Goal: Task Accomplishment & Management: Complete application form

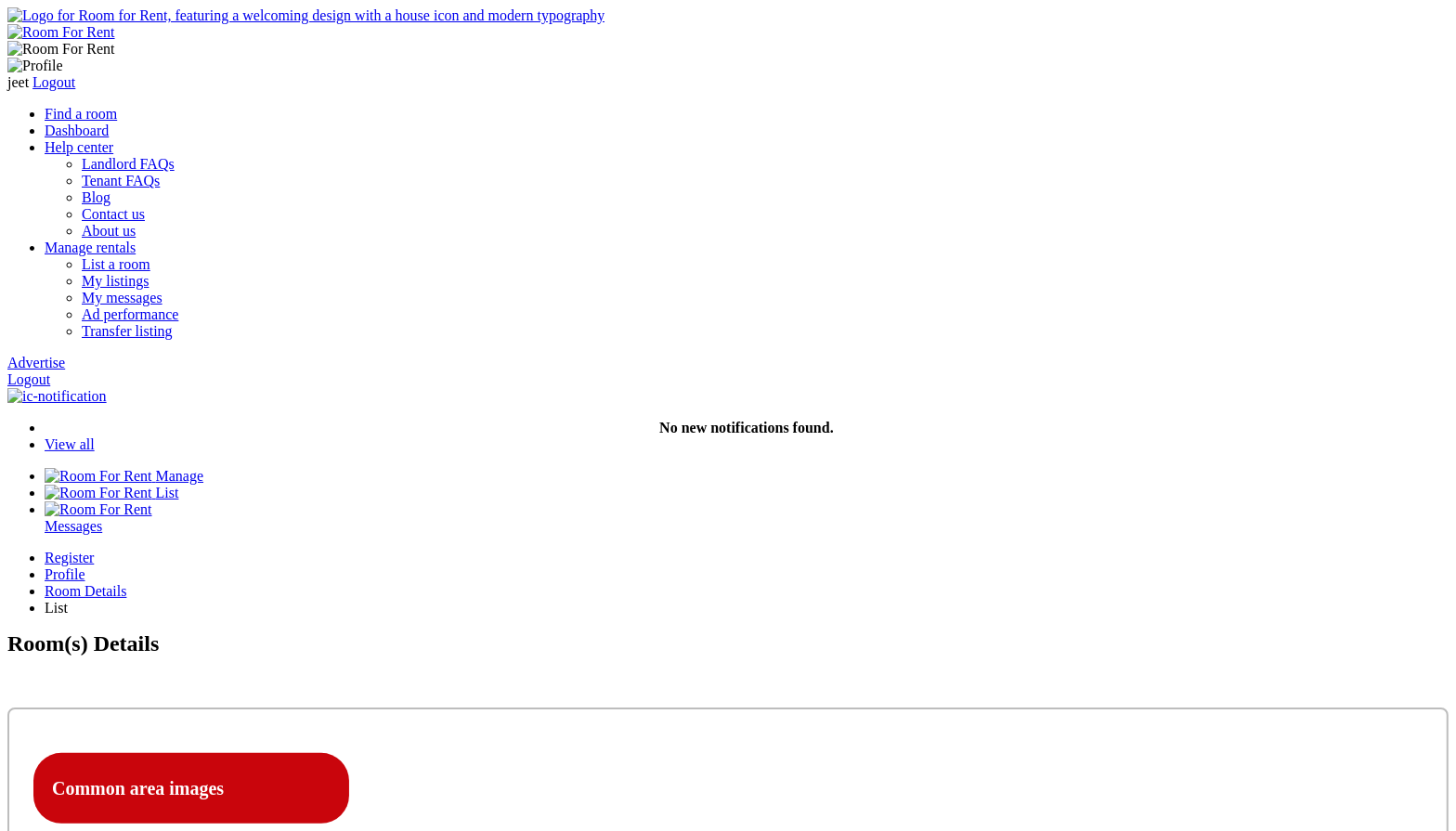
click at [50, 371] on link "Logout" at bounding box center [29, 379] width 43 height 16
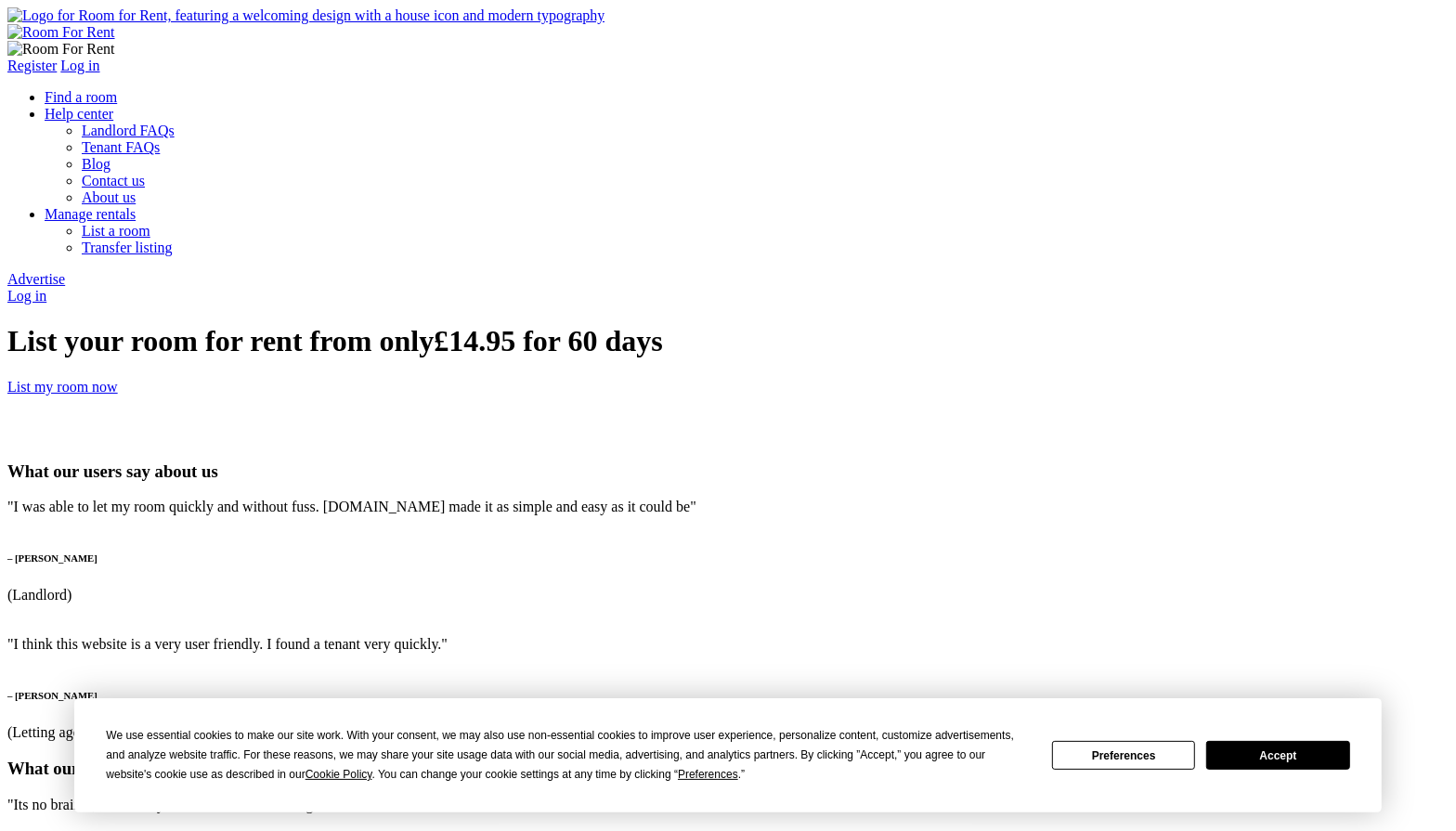
type input "[PERSON_NAME]"
type input "[PERSON_NAME][EMAIL_ADDRESS][DOMAIN_NAME]"
click at [1279, 754] on button "Accept" at bounding box center [1277, 755] width 143 height 29
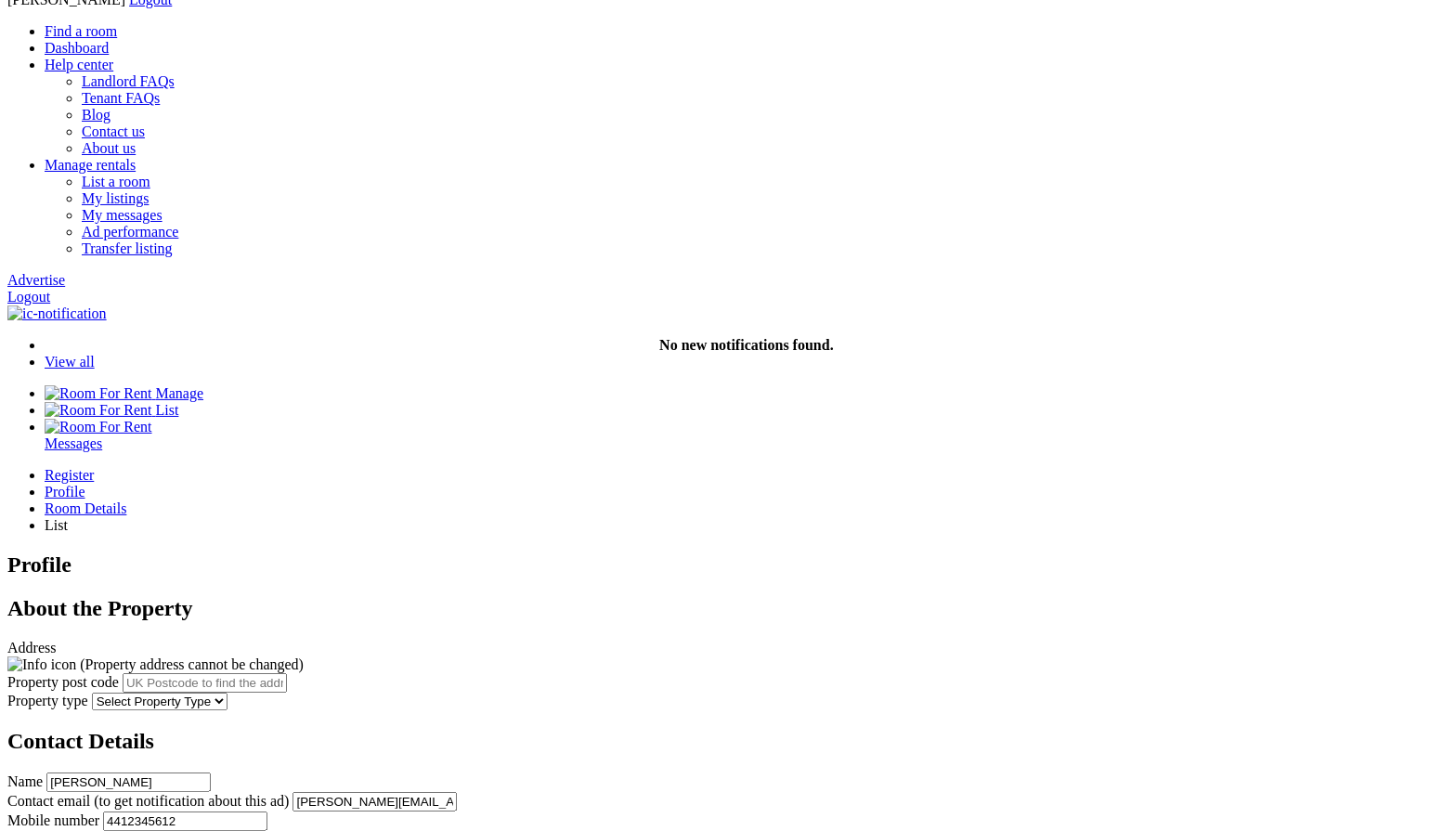
scroll to position [100, 0]
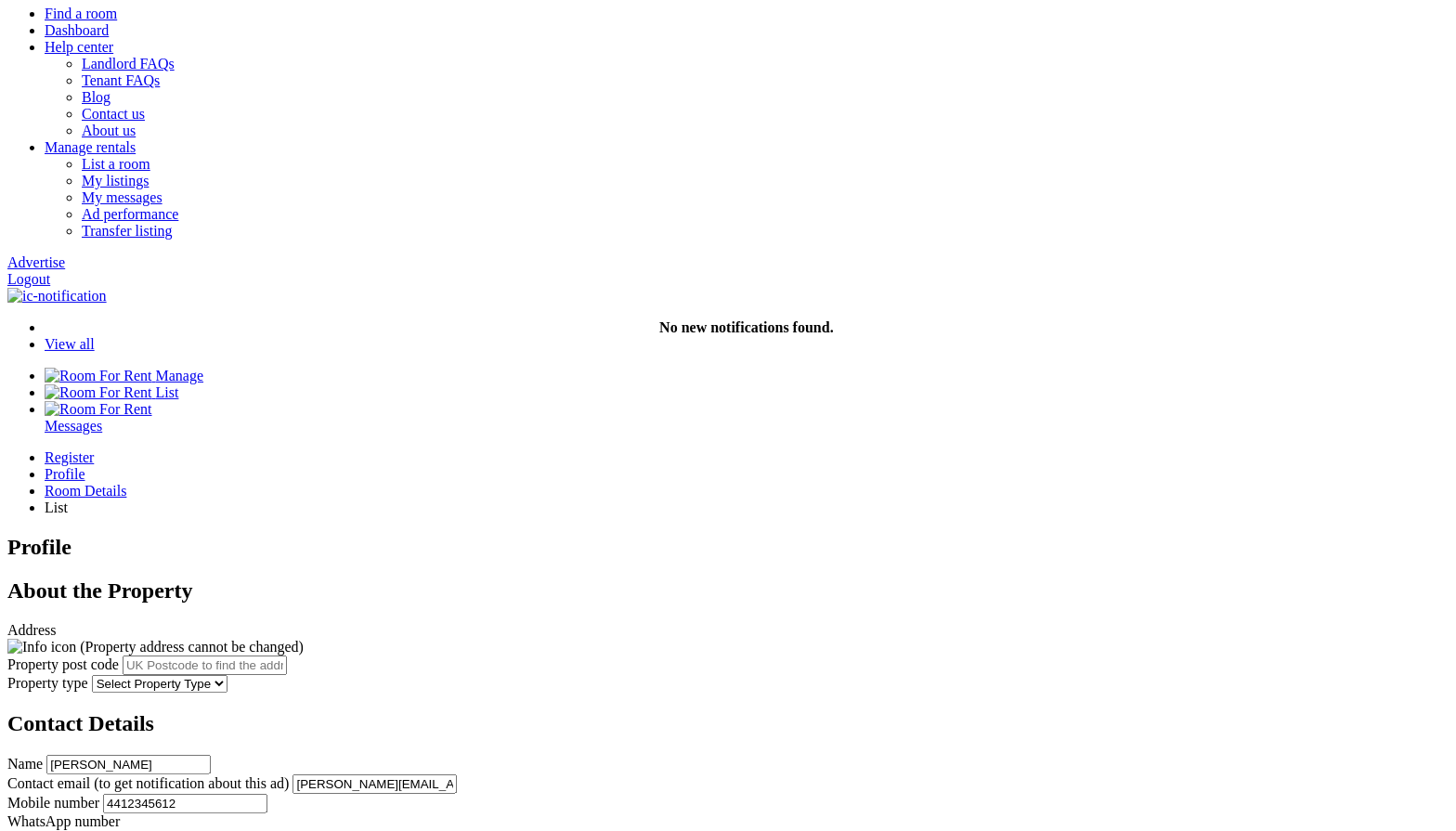
click at [287, 655] on input "text" at bounding box center [204, 665] width 164 height 19
paste input "RG1 6JU"
type input "[STREET_ADDRESS]"
select select "House"
click option "House" at bounding box center [0, 0] width 0 height 0
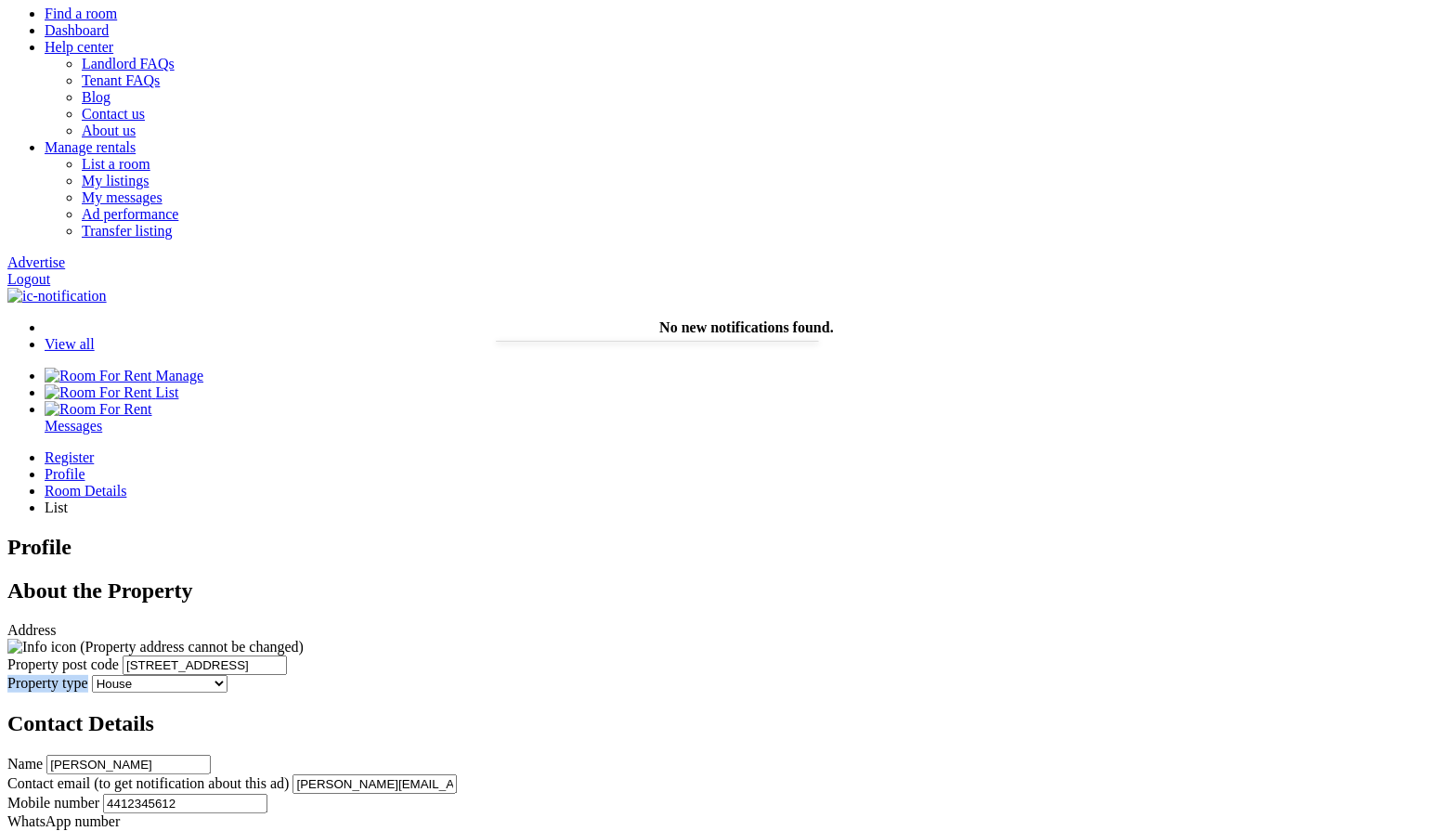
click at [962, 449] on div "Register Profile Room Details List Profile" at bounding box center [728, 769] width 1441 height 641
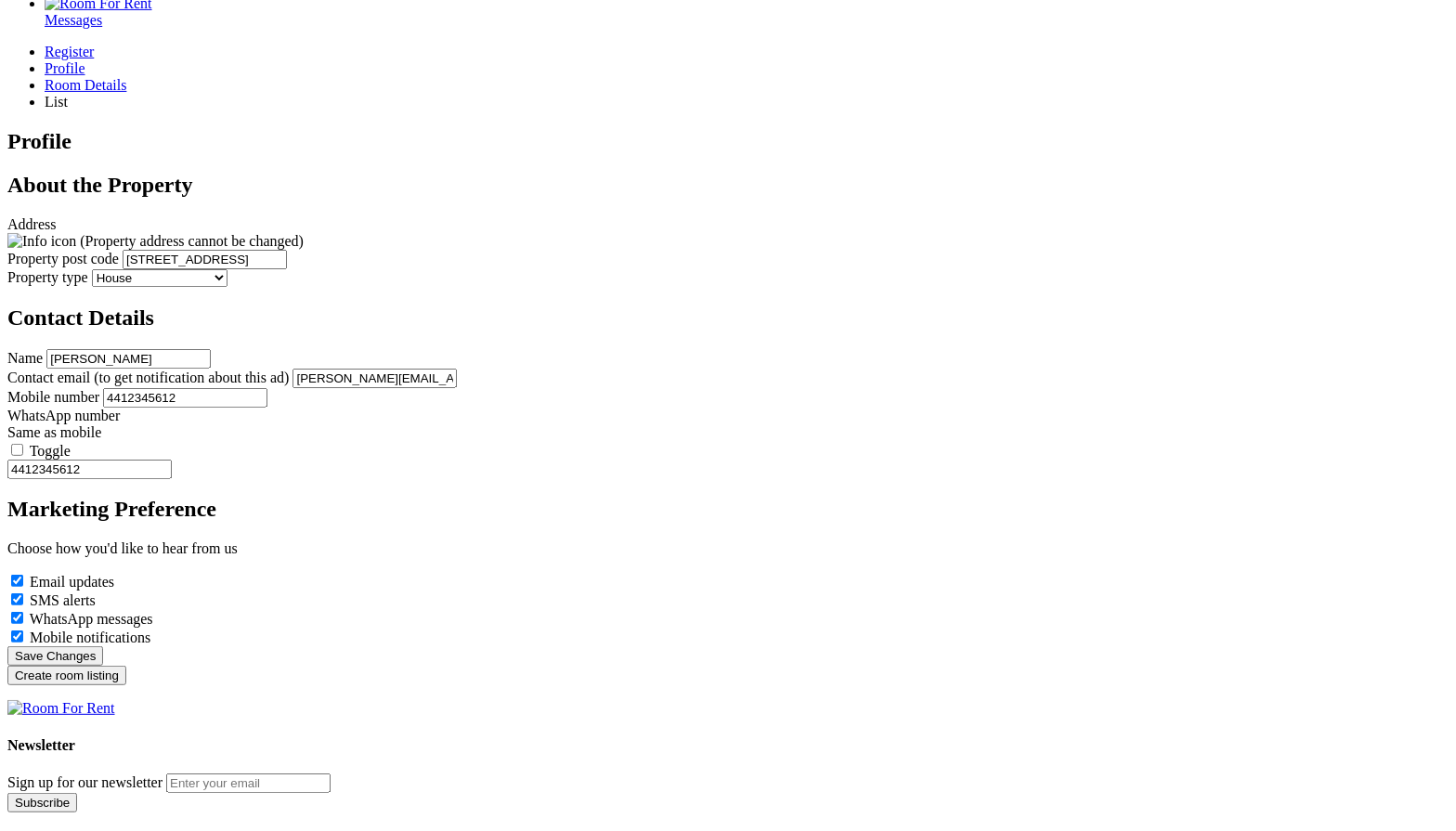
scroll to position [508, 0]
click at [71, 441] on label "Toggle" at bounding box center [50, 449] width 41 height 16
click at [23, 442] on input "Toggle" at bounding box center [16, 448] width 12 height 12
click at [126, 684] on input "Create room listing" at bounding box center [67, 673] width 119 height 19
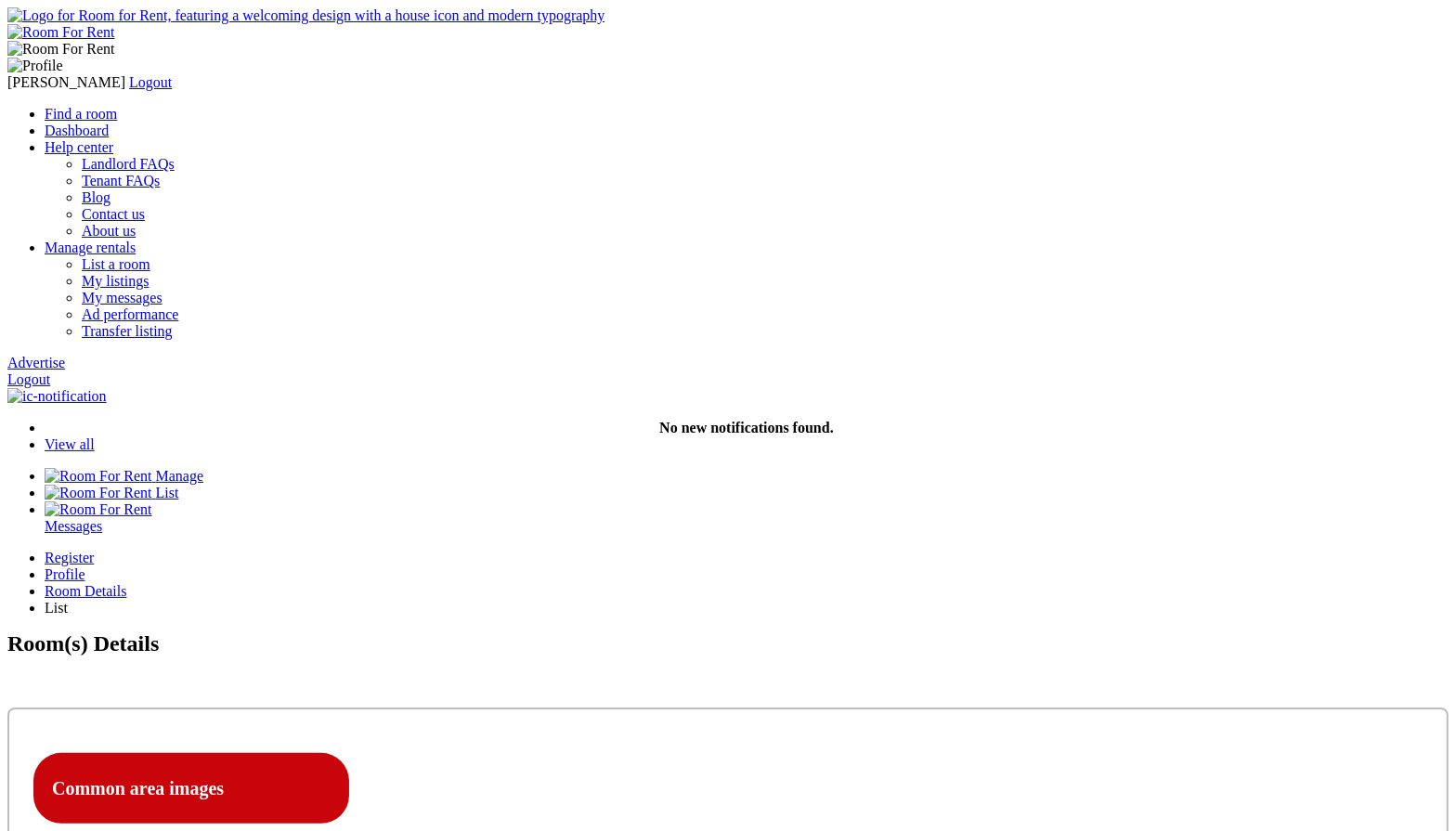
type input "C:\fakepath\Screenshot 2025-09-15 at 7.58.10 PM.png"
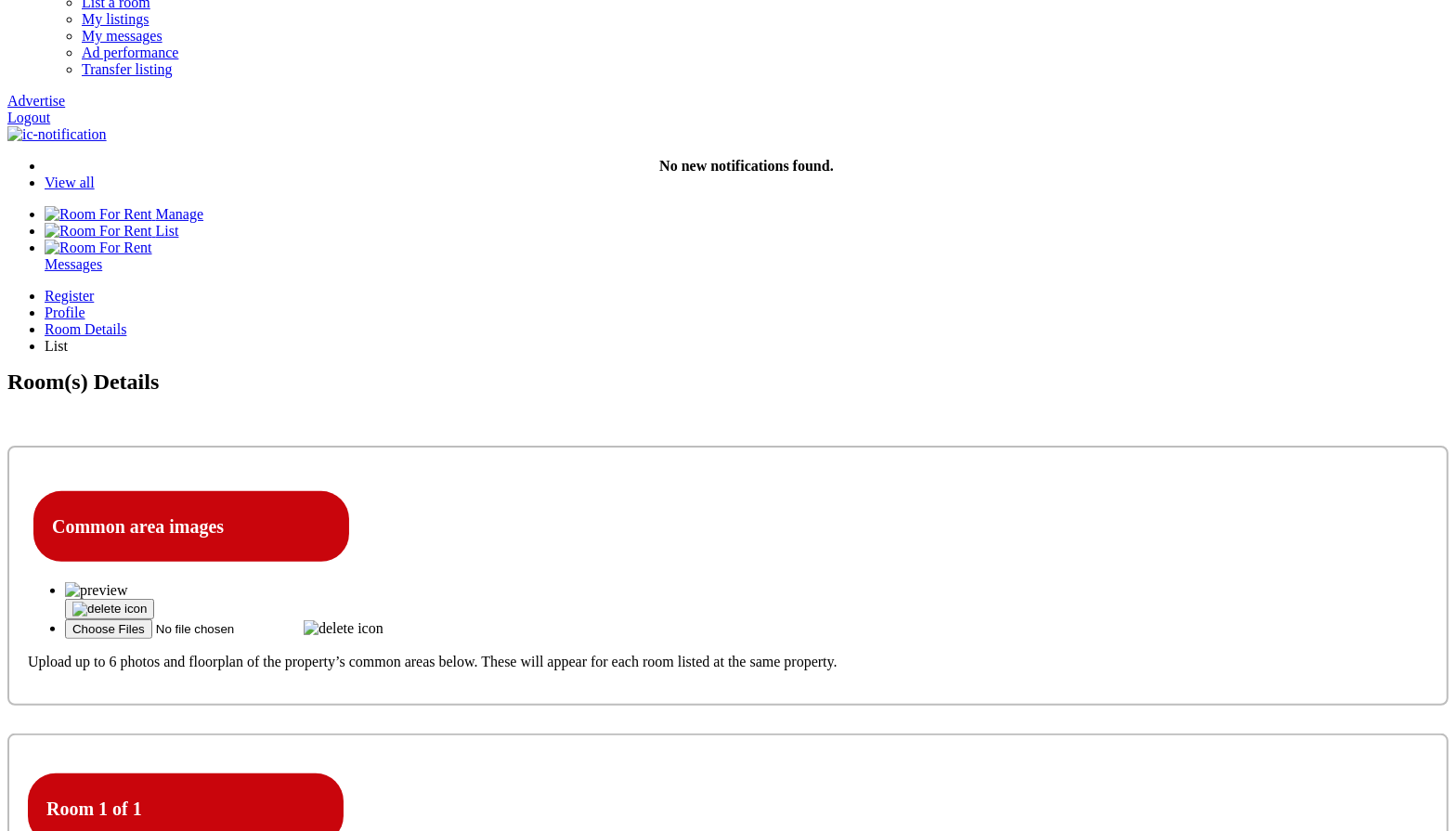
scroll to position [268, 0]
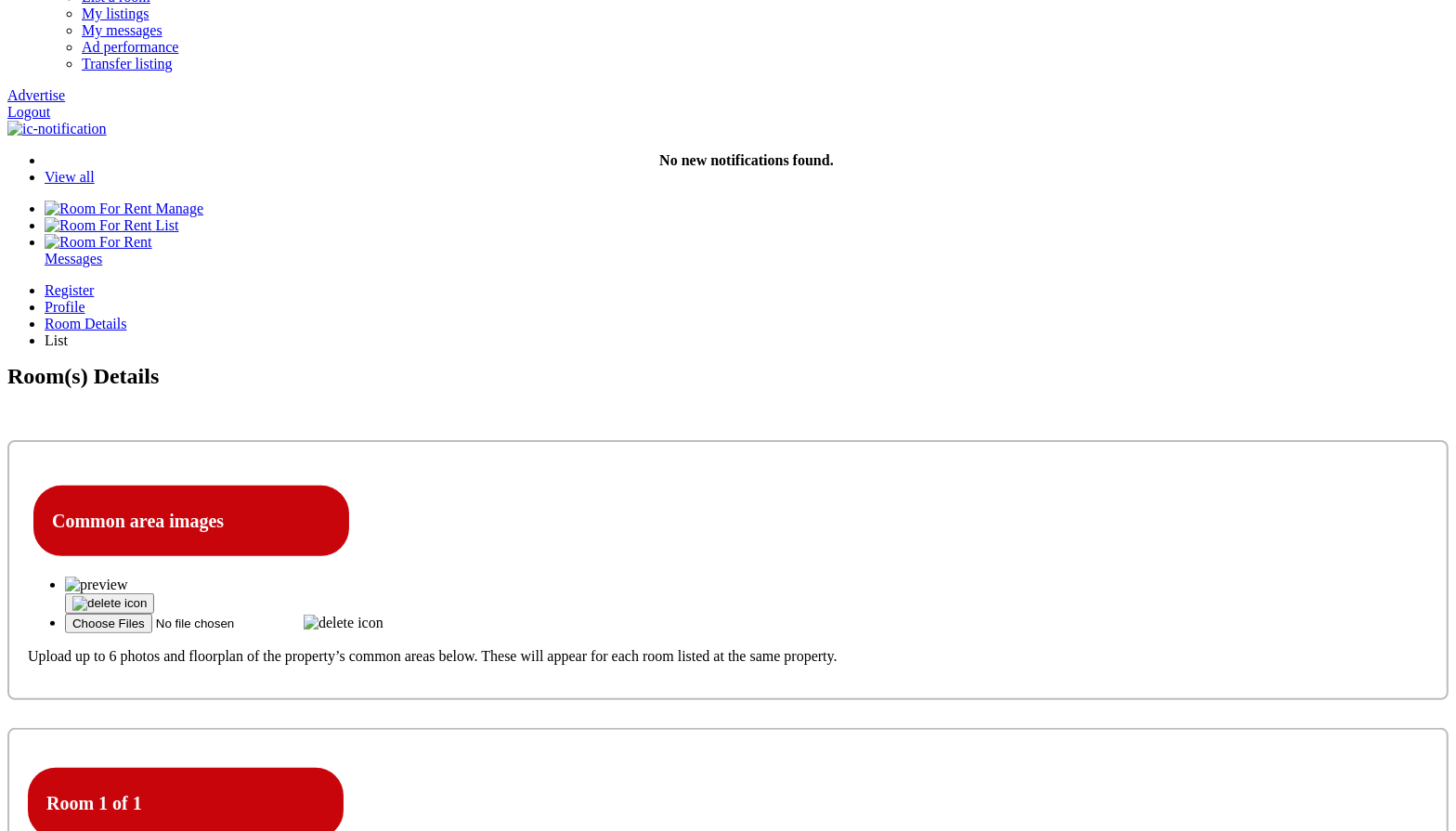
type input "[PERSON_NAME] room one"
paste textarea "[PERSON_NAME] room one"
type textarea "[PERSON_NAME] room one"
select select "Ensuite Double Bedroom"
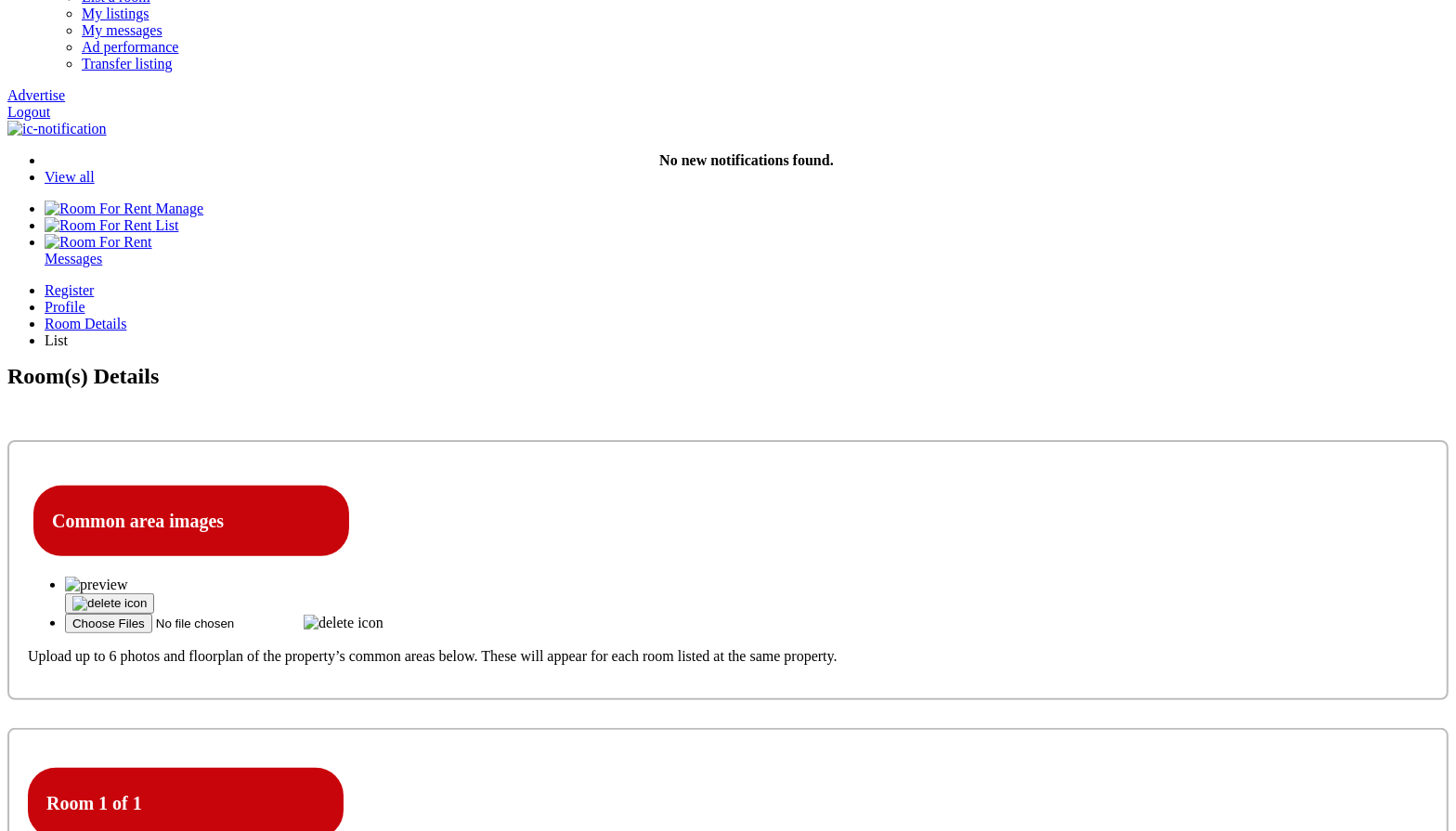
click option "Ensuite Double Bedroom" at bounding box center [0, 0] width 0 height 0
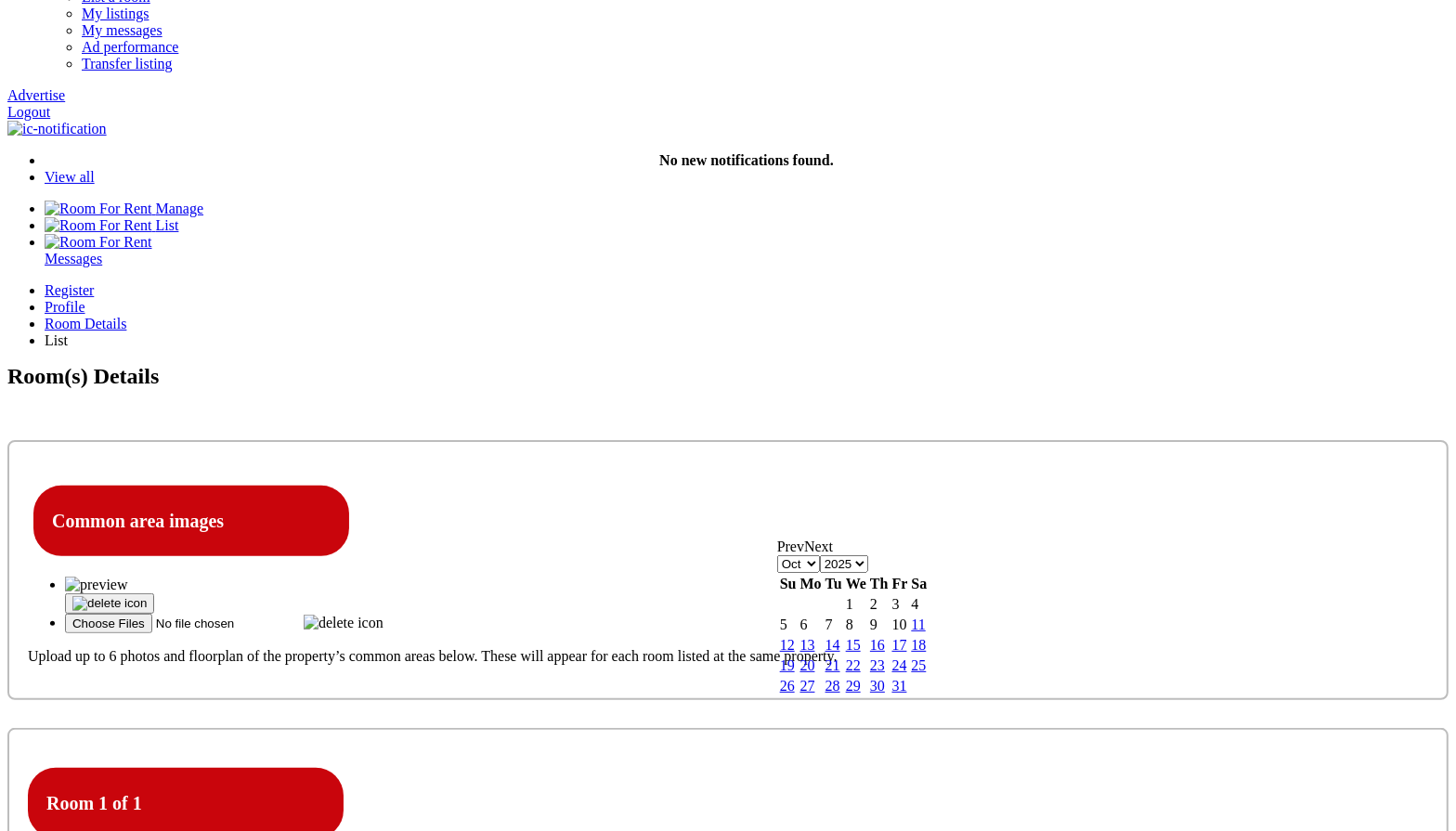
click at [924, 632] on link "11" at bounding box center [918, 624] width 14 height 16
type input "[DATE]"
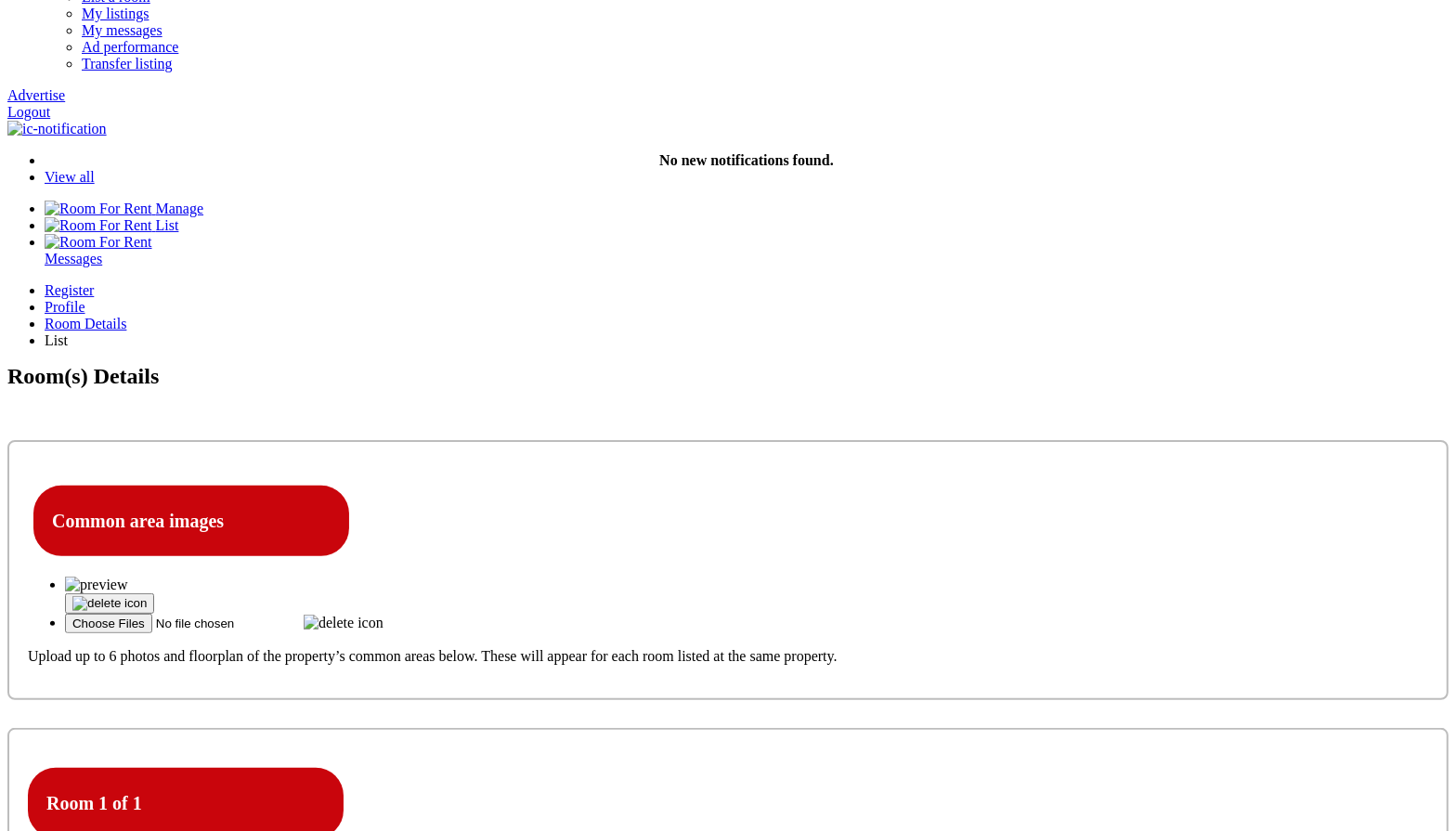
type input "100"
select select "Excluded"
click option "Excluded" at bounding box center [0, 0] width 0 height 0
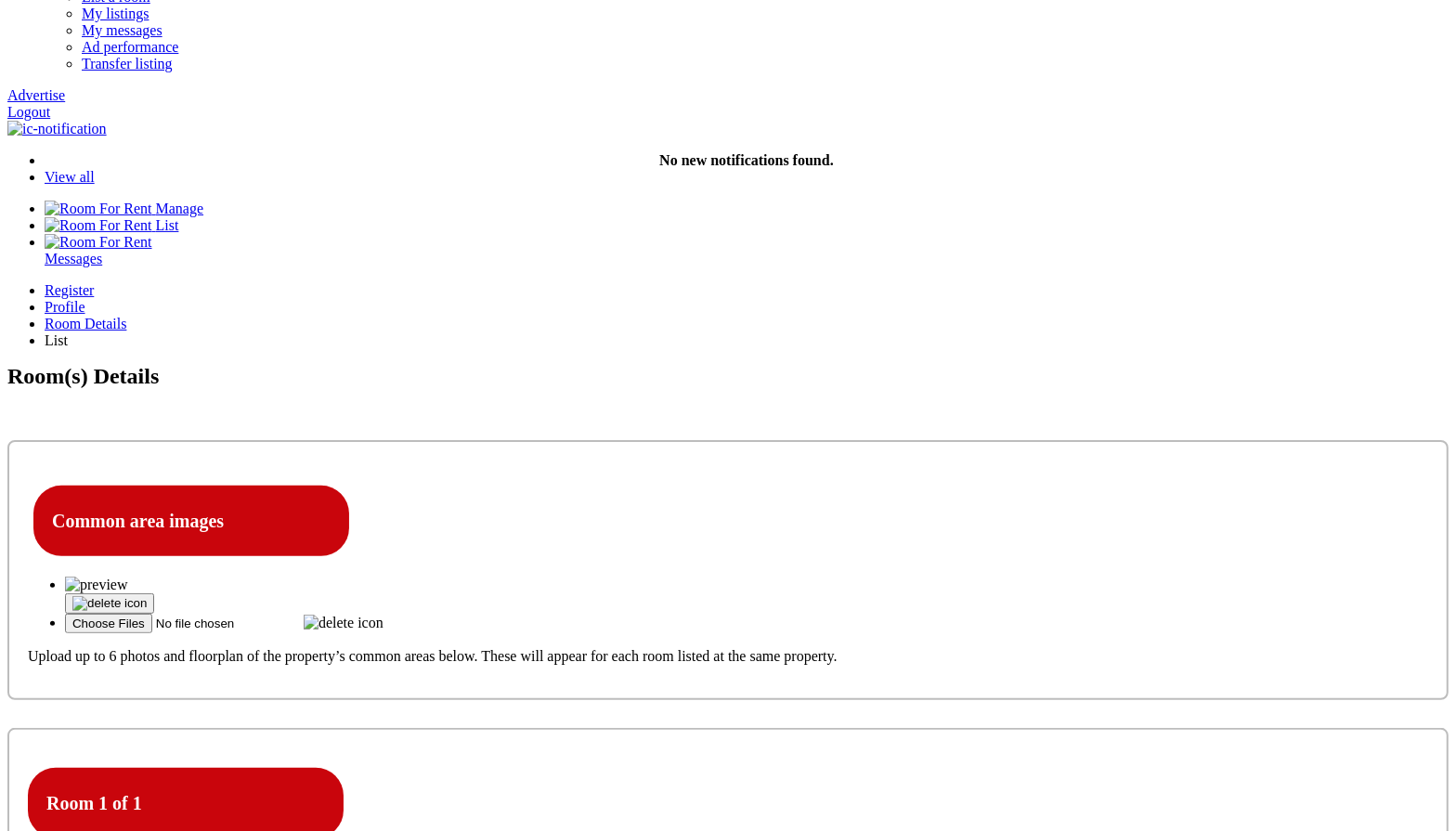
type input "111"
select select "No"
click option "No" at bounding box center [0, 0] width 0 height 0
select select "Yes"
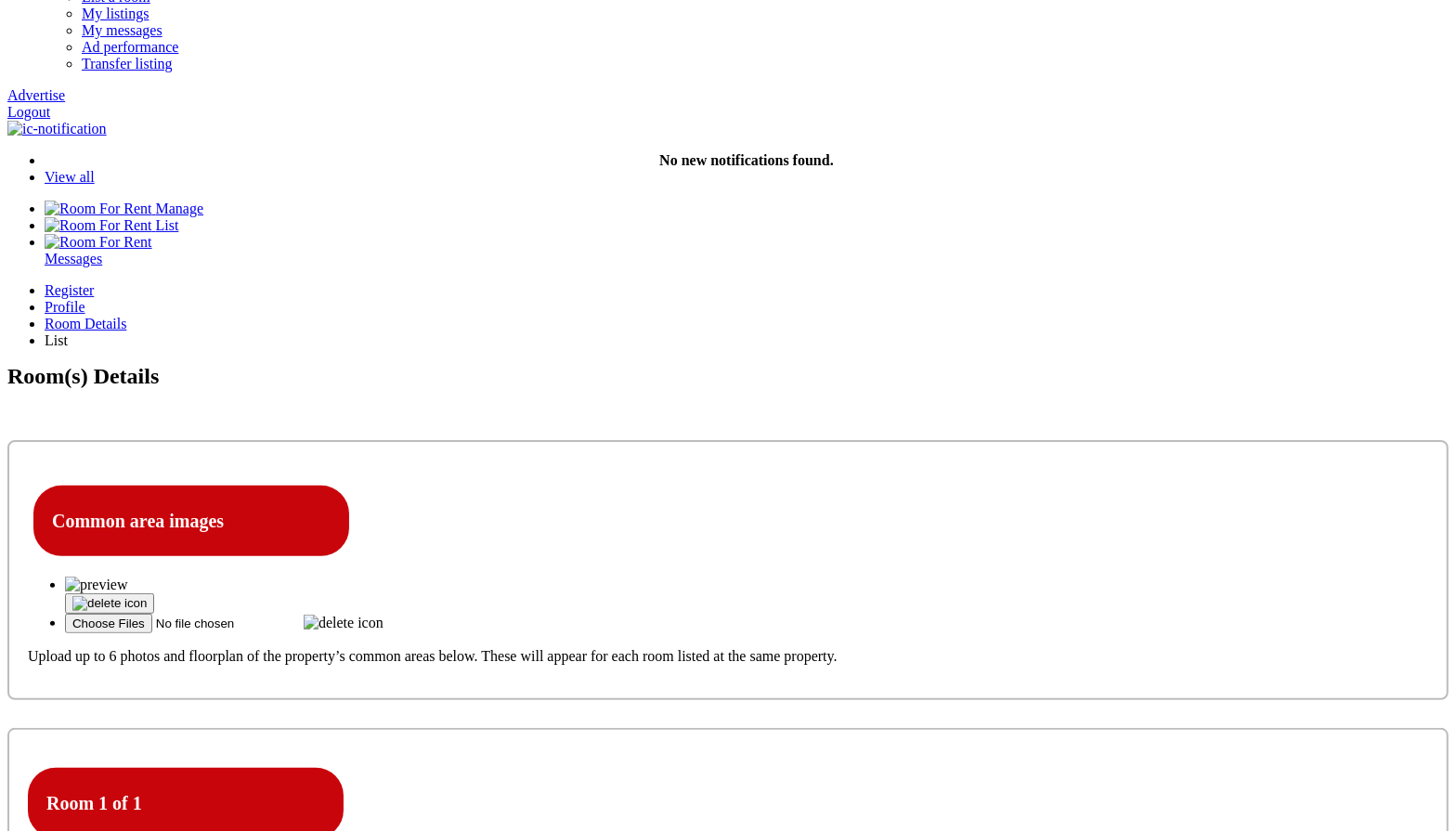
click option "Yes" at bounding box center [0, 0] width 0 height 0
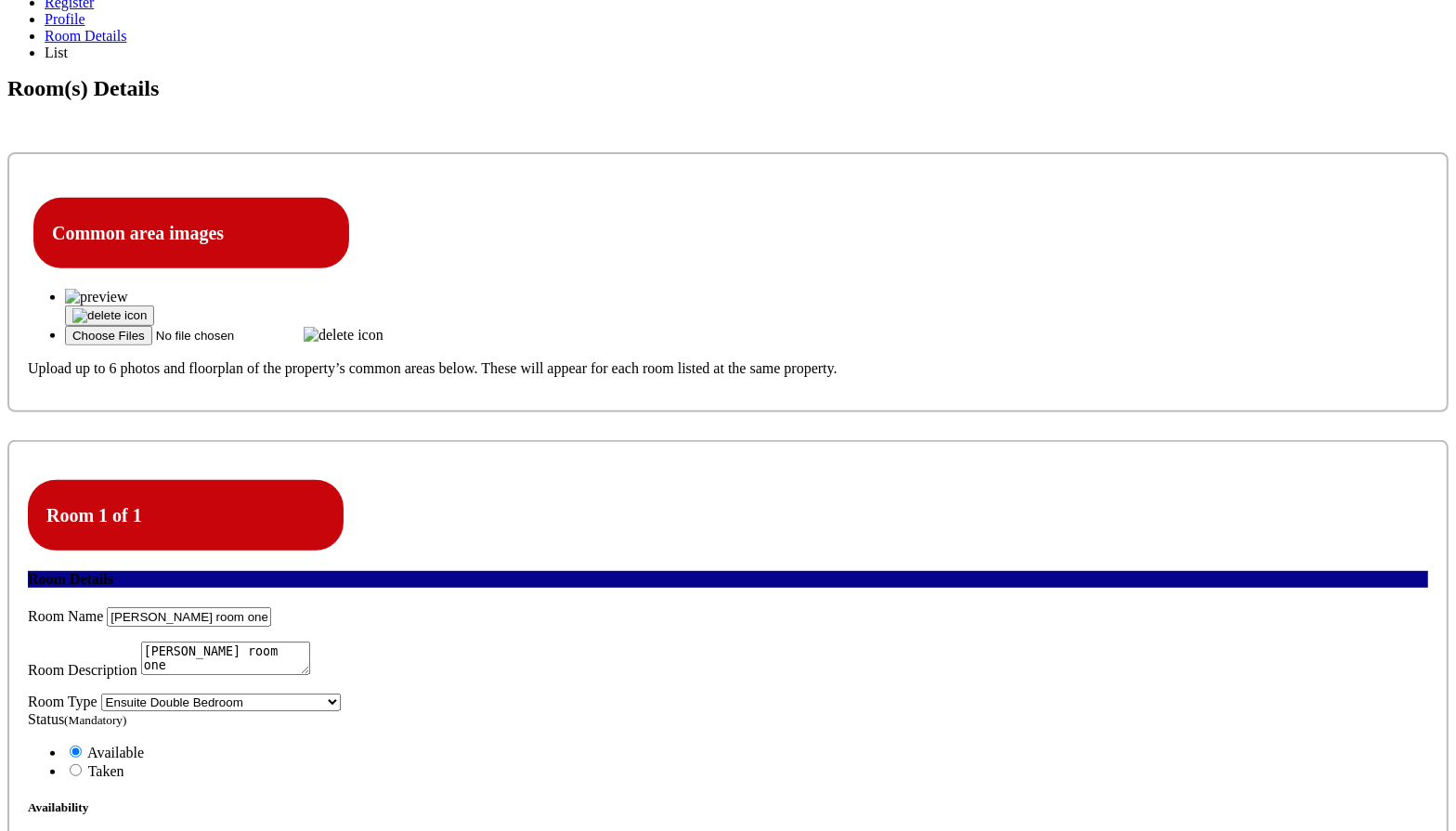
scroll to position [559, 0]
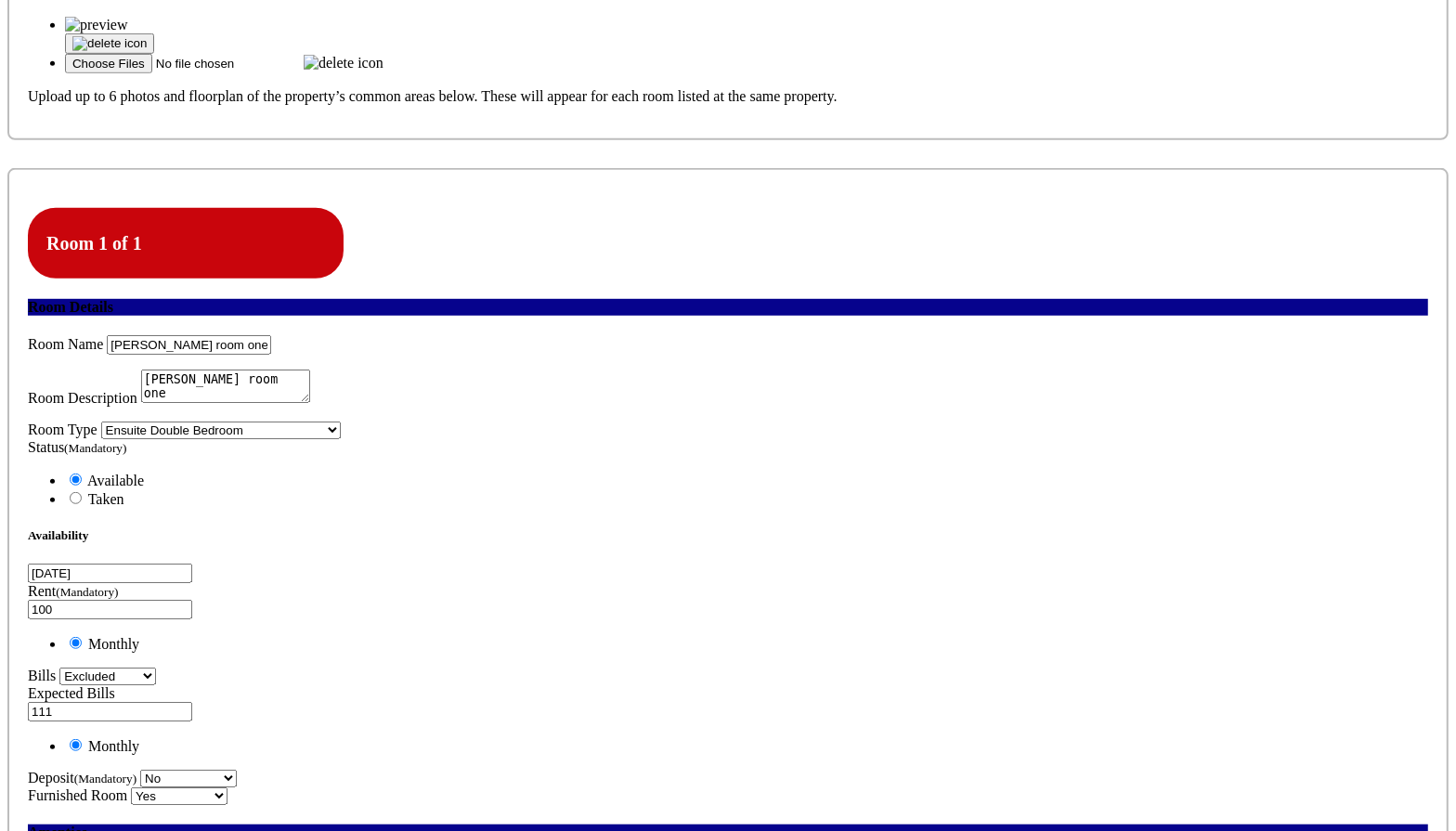
scroll to position [851, 0]
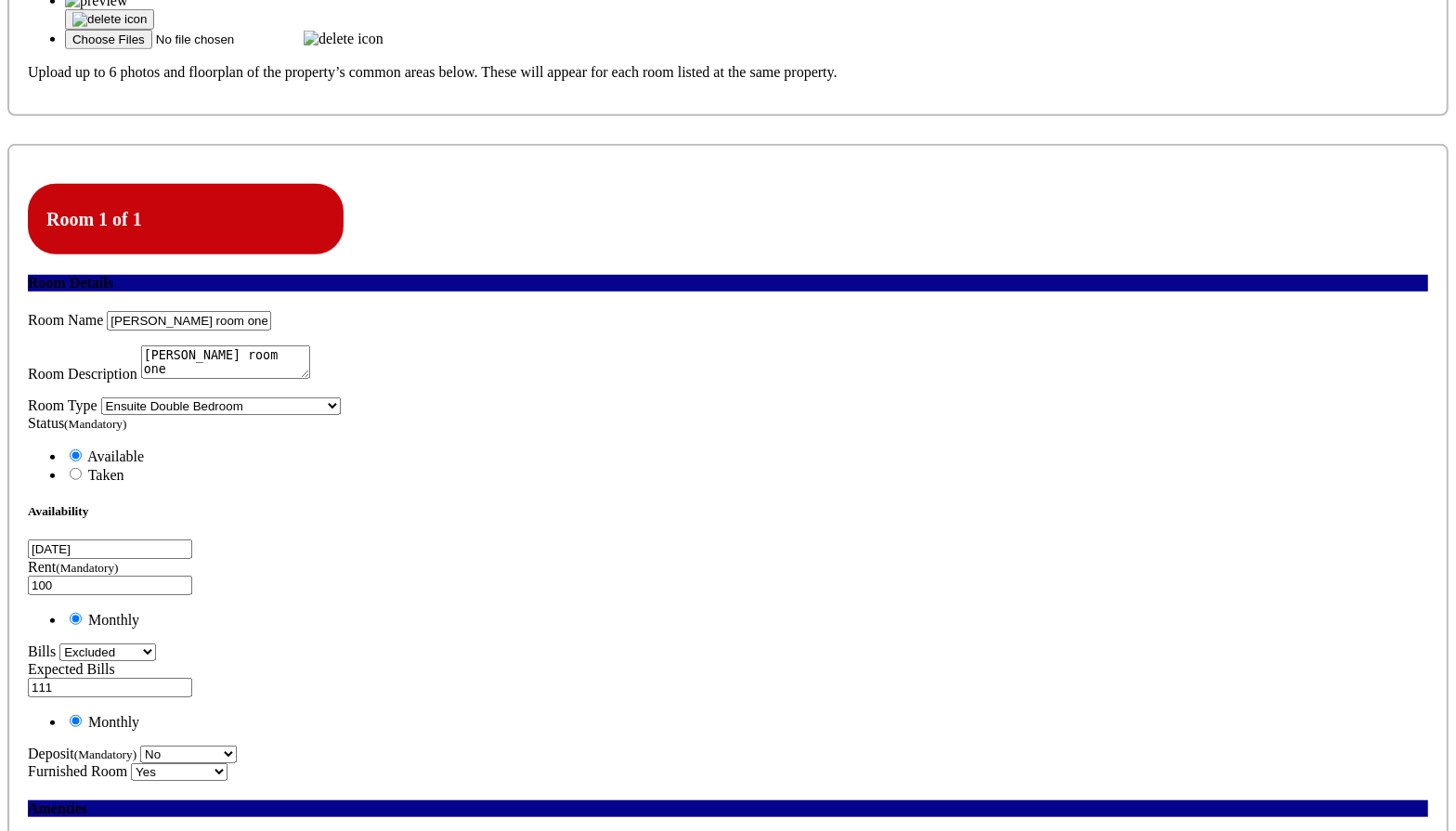
type input "C:\fakepath\Screenshot 2025-09-15 at 7.58.10 PM.png"
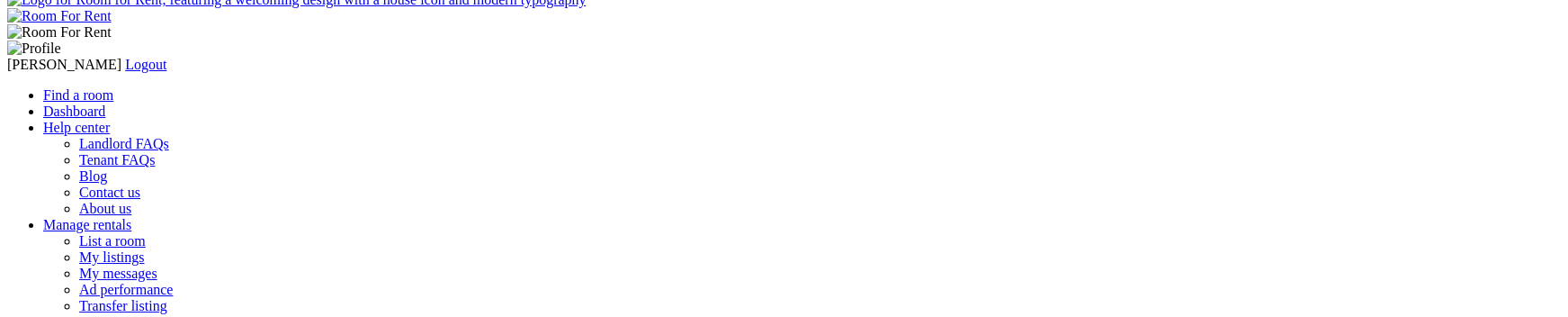
scroll to position [18, 0]
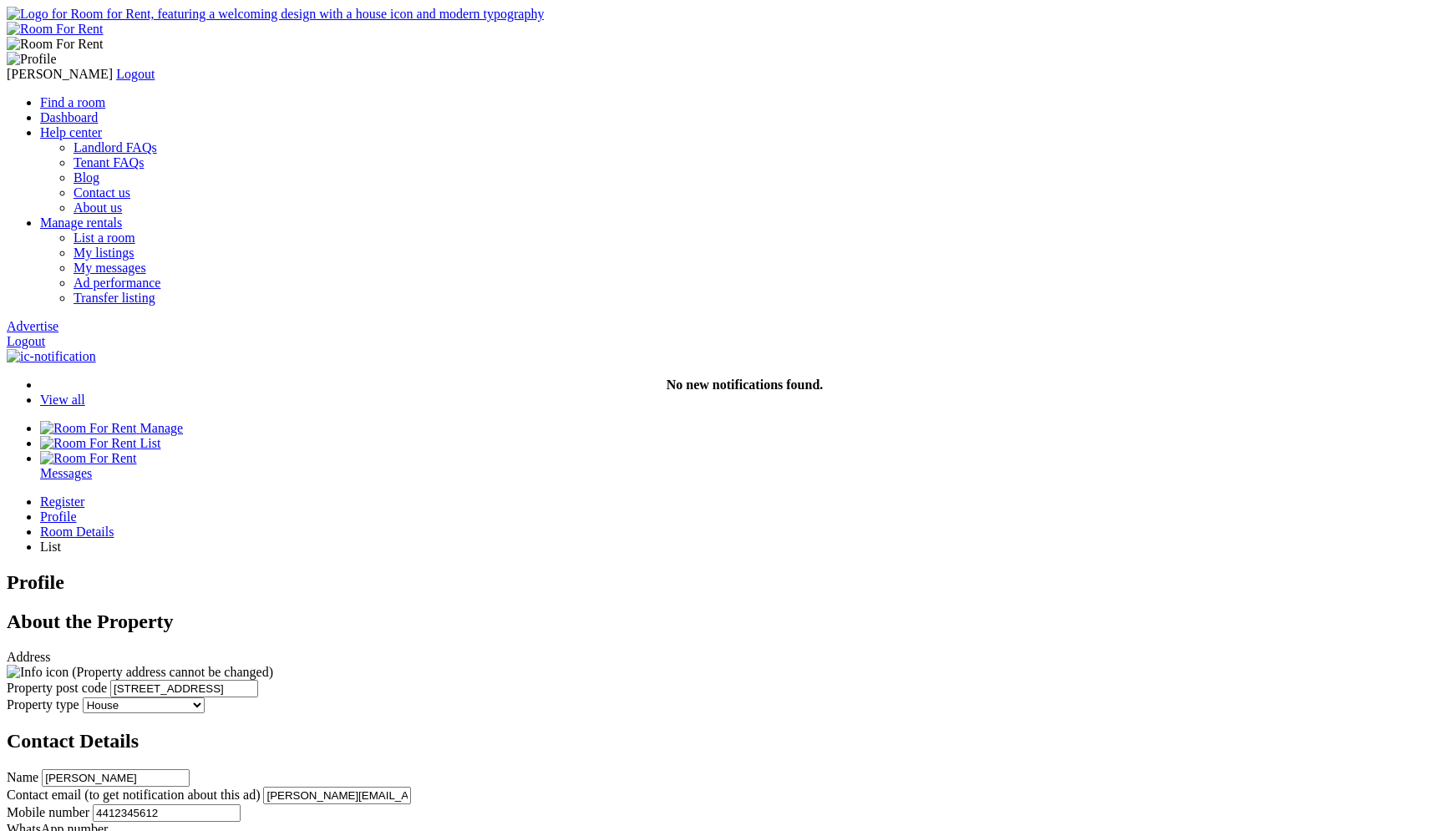
scroll to position [807, 0]
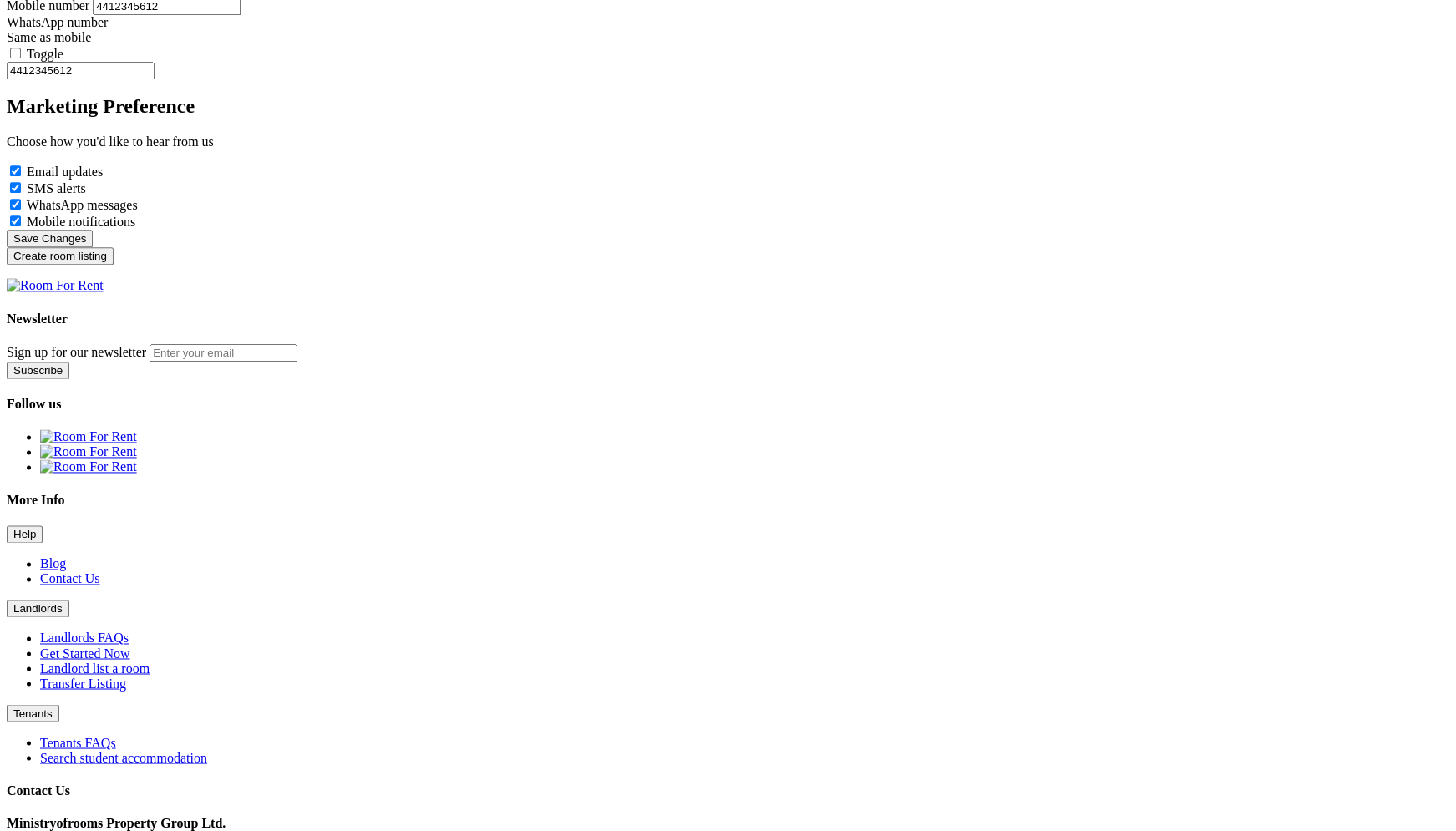
click at [113, 264] on input "Create room listing" at bounding box center [60, 256] width 107 height 17
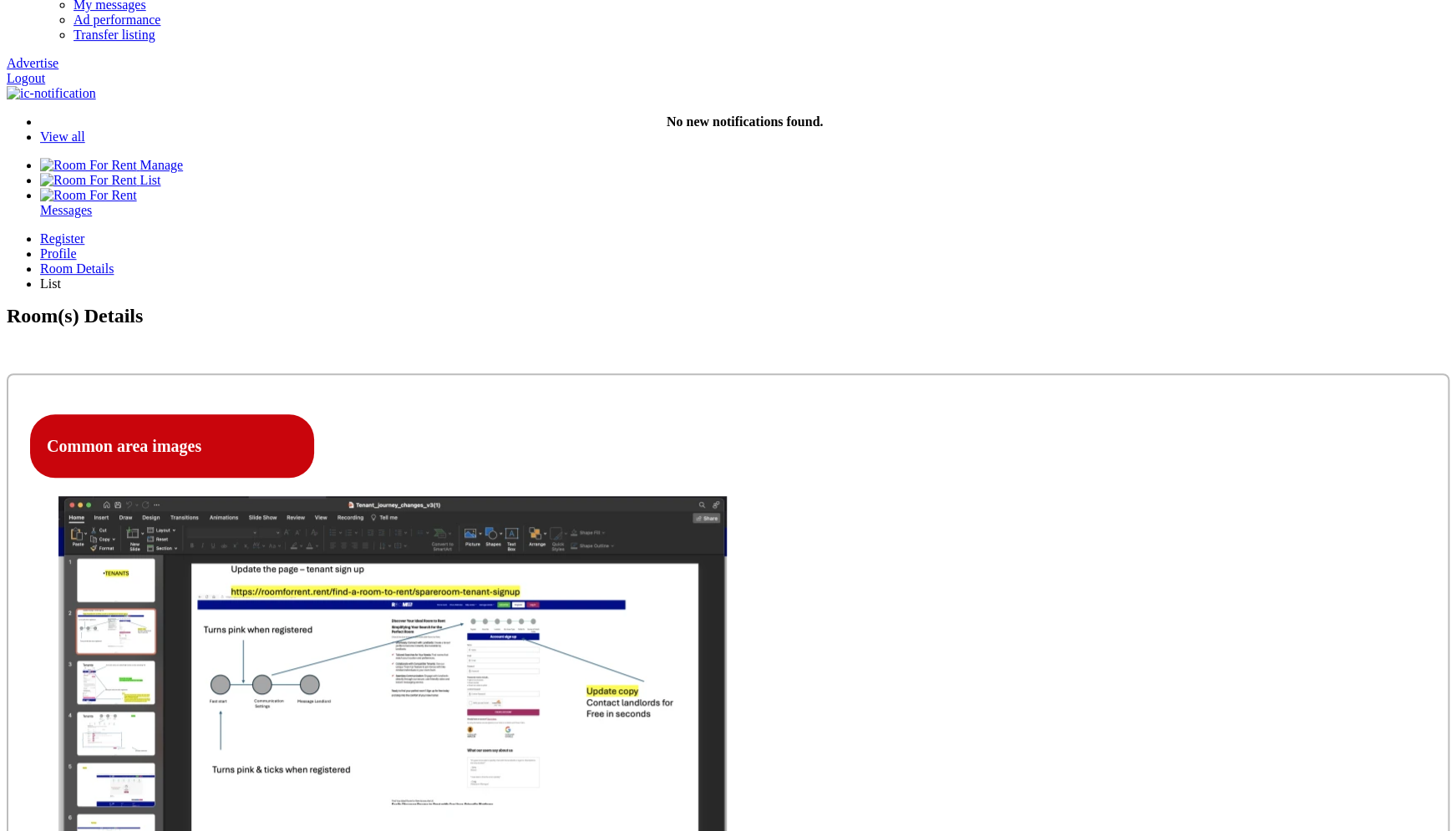
scroll to position [269, 0]
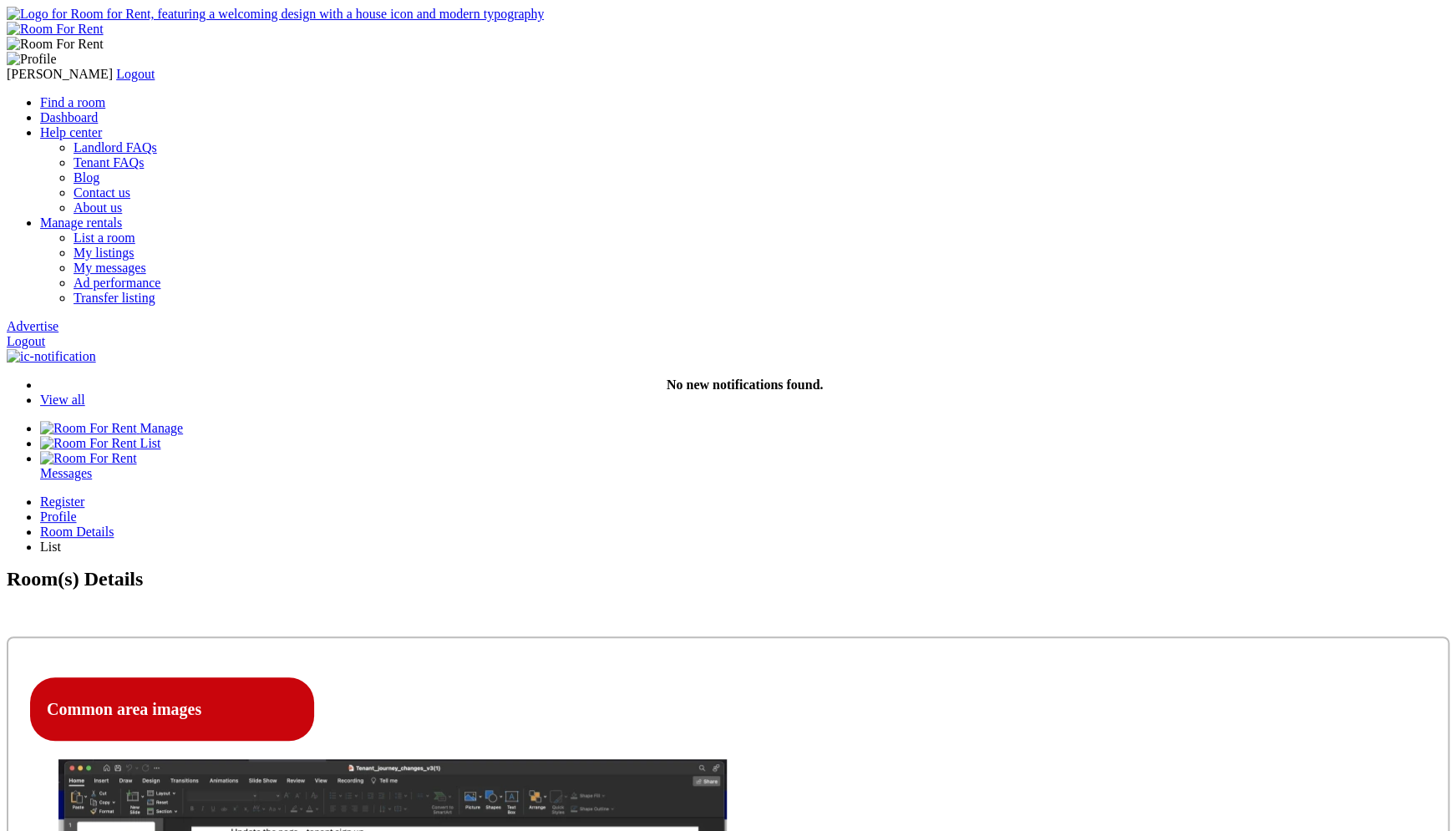
click at [647, 510] on div "Profile" at bounding box center [745, 517] width 1410 height 15
